Goal: Information Seeking & Learning: Learn about a topic

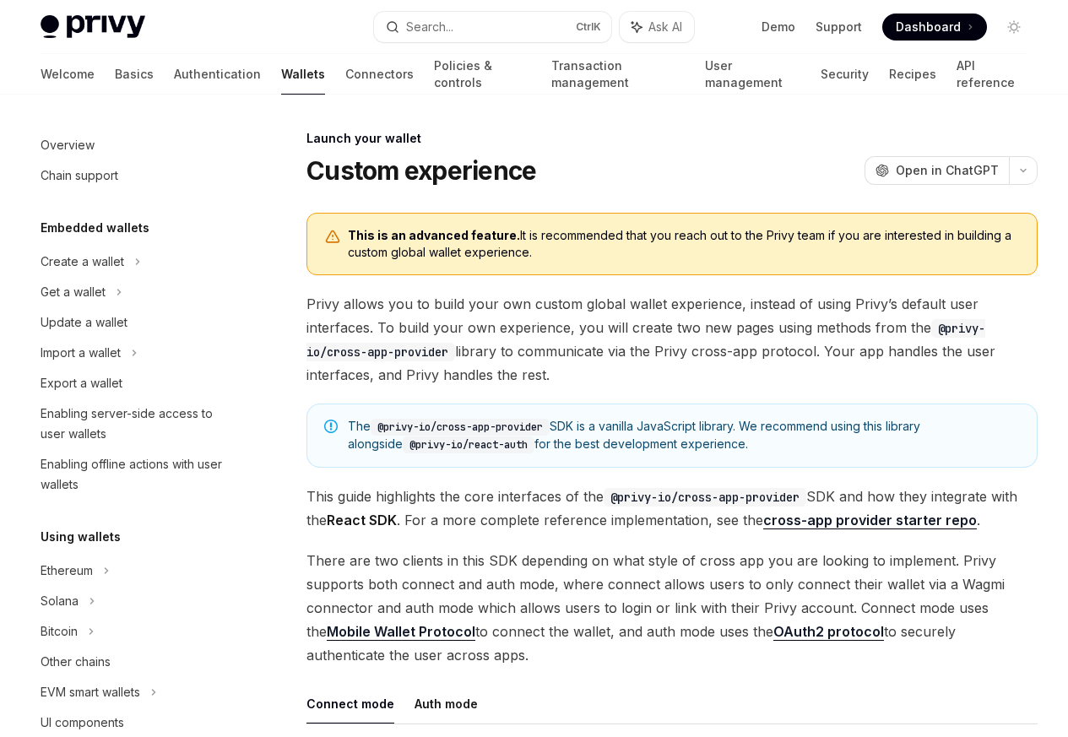
scroll to position [773, 0]
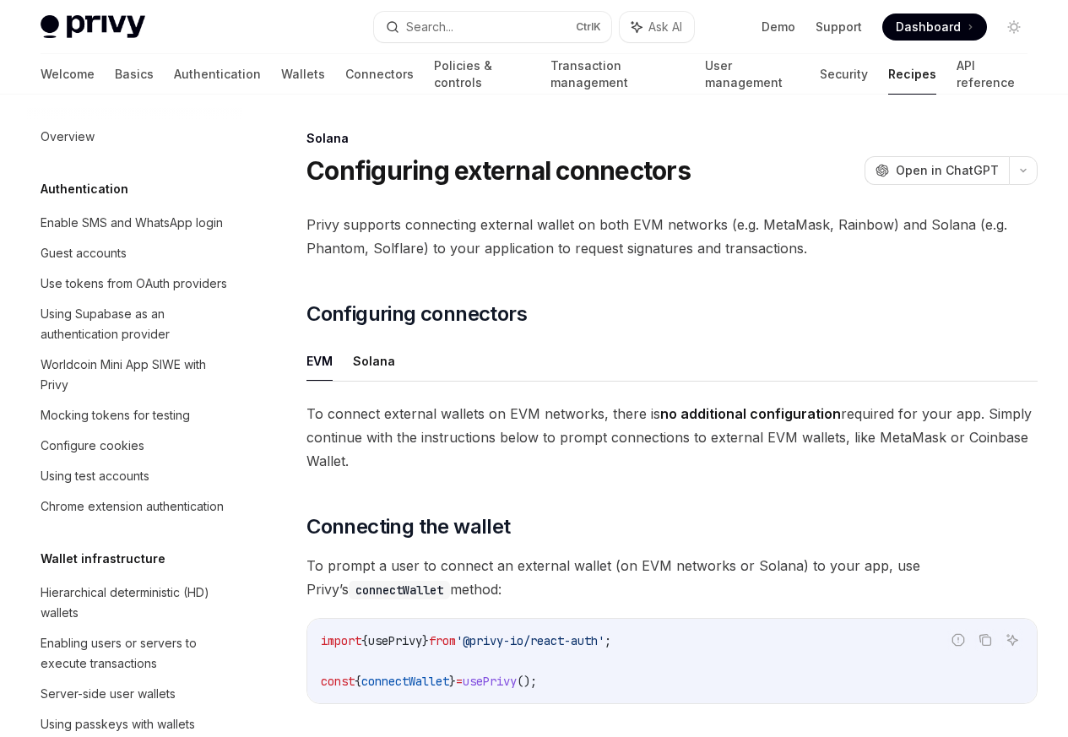
scroll to position [2703, 0]
